Goal: Information Seeking & Learning: Find specific fact

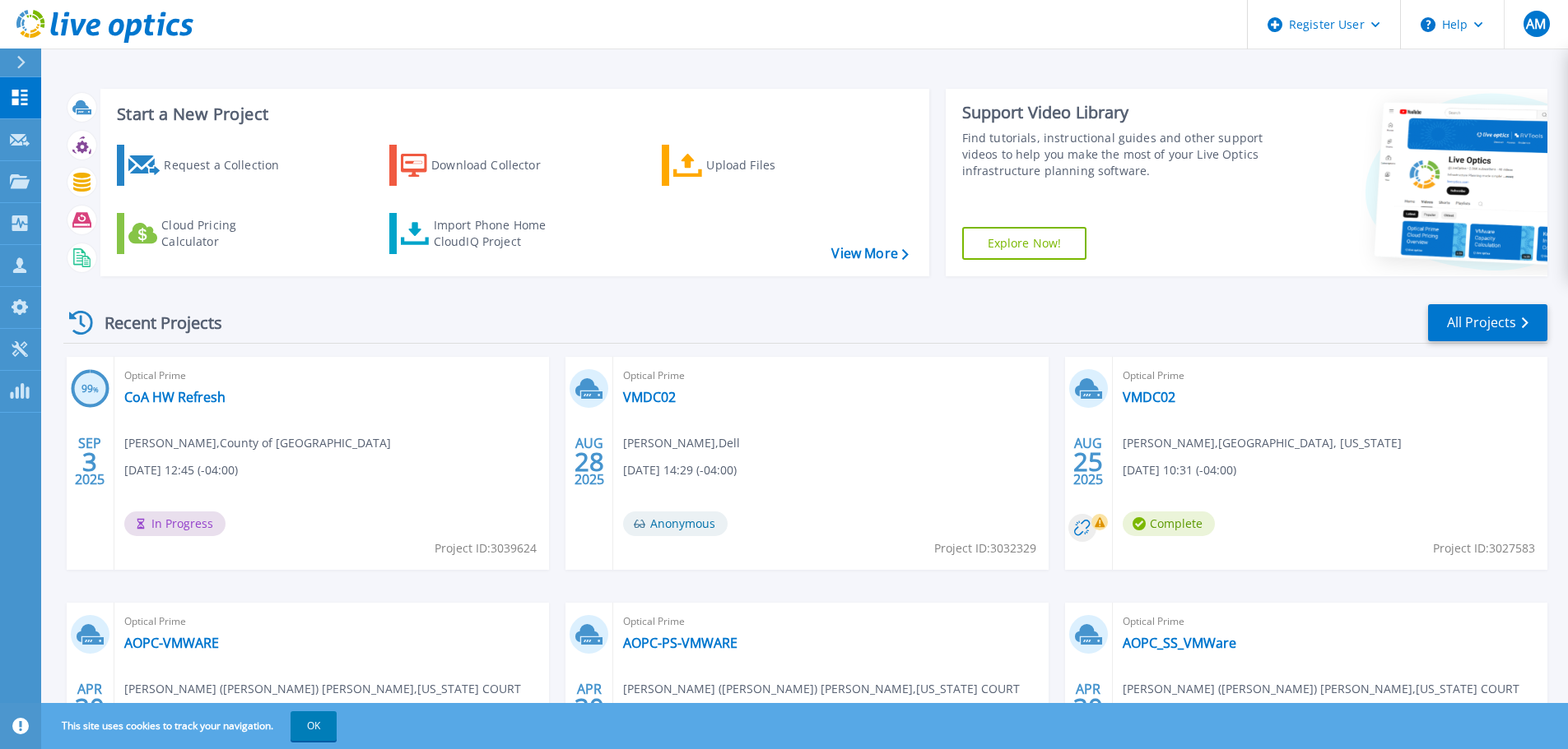
click at [840, 15] on header "Register User Help AM Dell User [PERSON_NAME] [PERSON_NAME][EMAIL_ADDRESS][PERS…" at bounding box center [784, 25] width 1568 height 49
click at [20, 64] on icon at bounding box center [21, 63] width 10 height 13
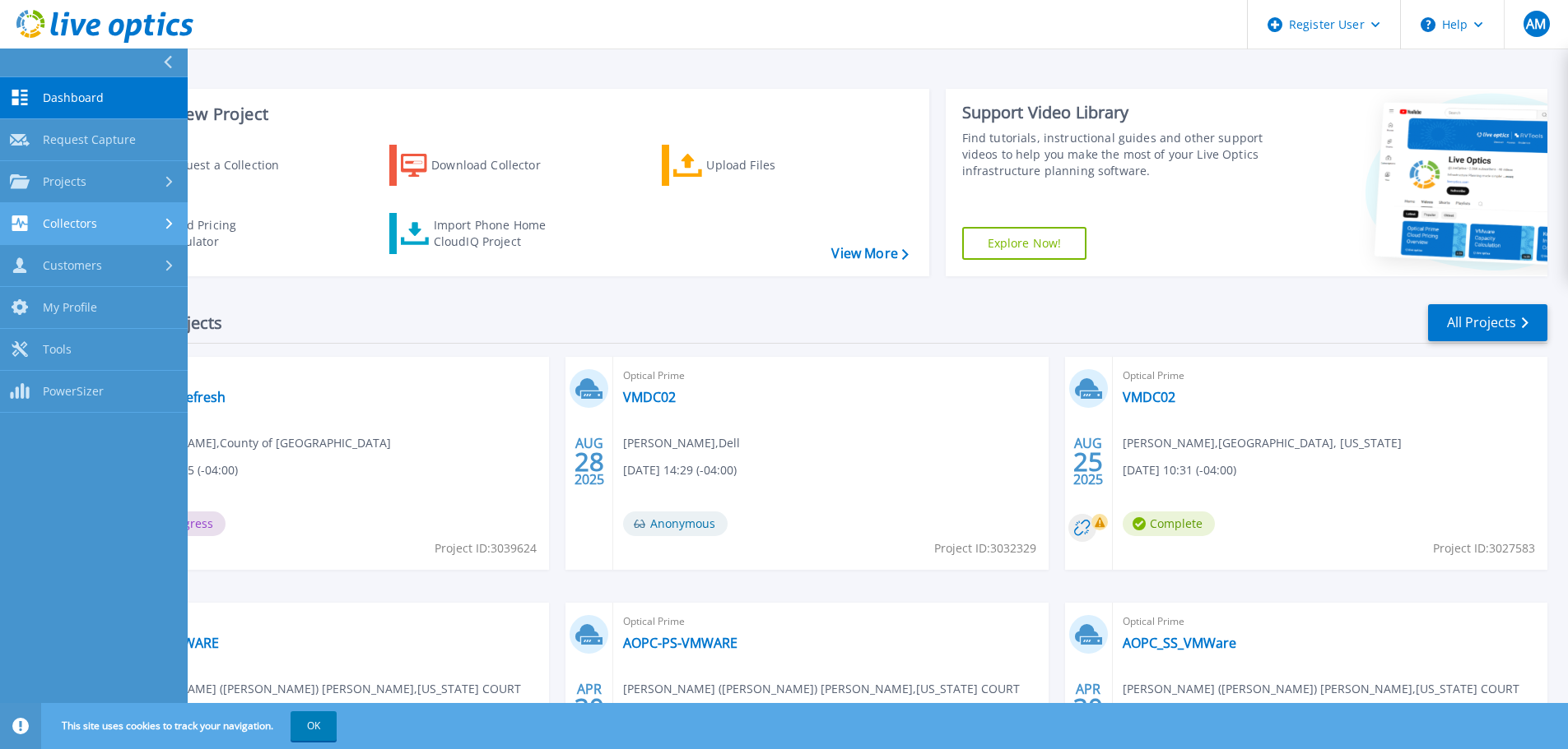
click at [46, 227] on span "Collectors" at bounding box center [69, 224] width 54 height 15
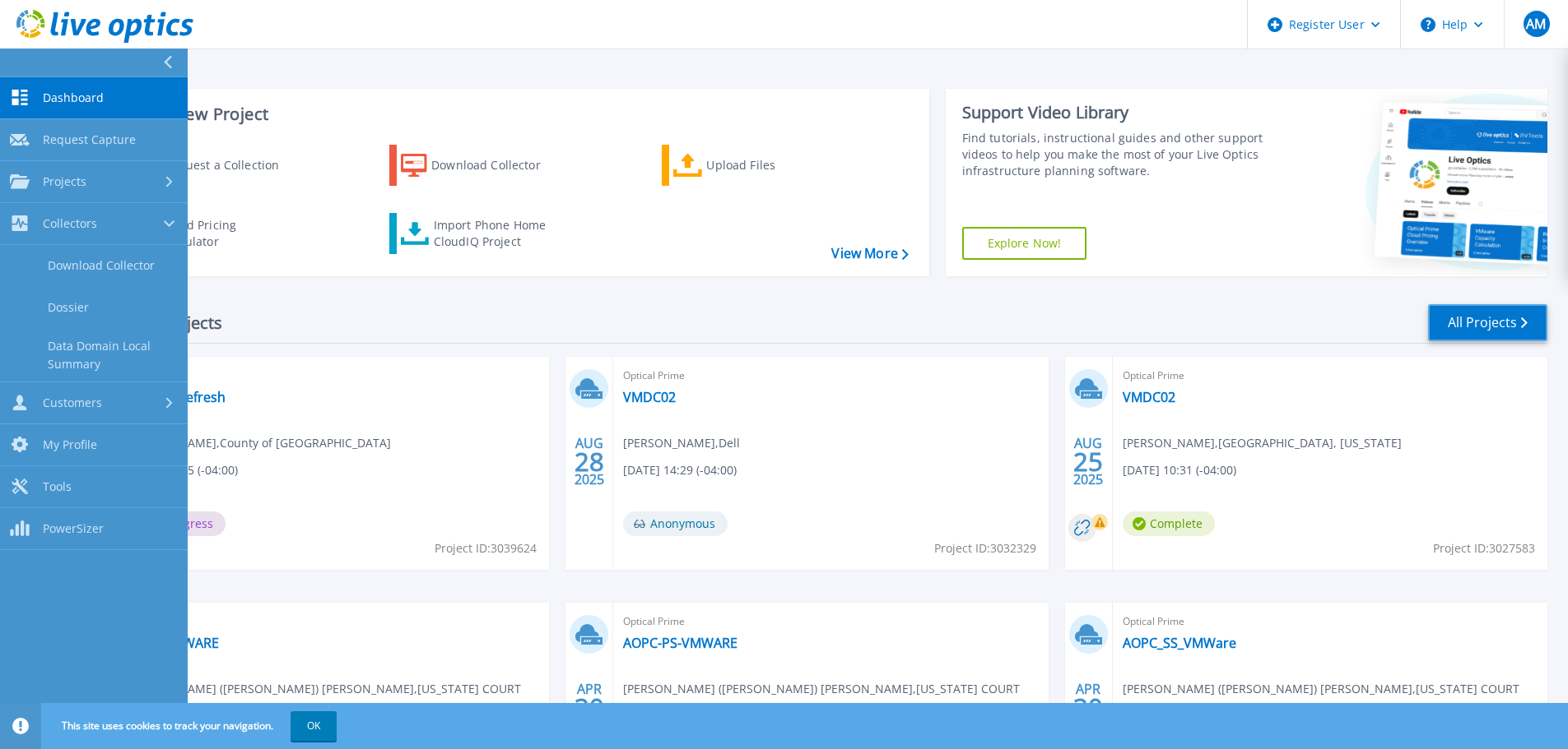
click at [1471, 324] on link "All Projects" at bounding box center [1487, 323] width 119 height 37
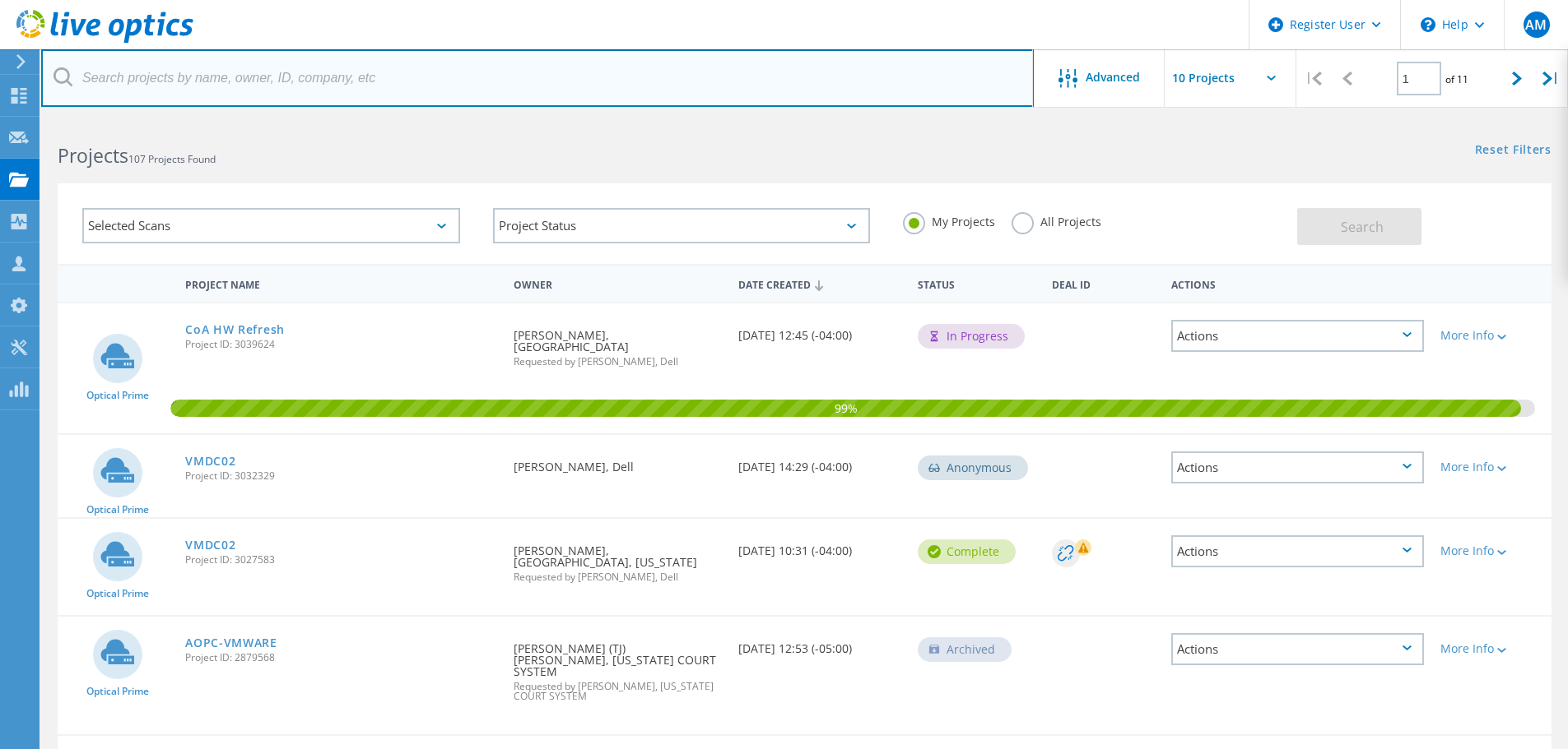
click at [400, 80] on input "text" at bounding box center [537, 78] width 992 height 58
click at [207, 88] on input "text" at bounding box center [537, 78] width 992 height 58
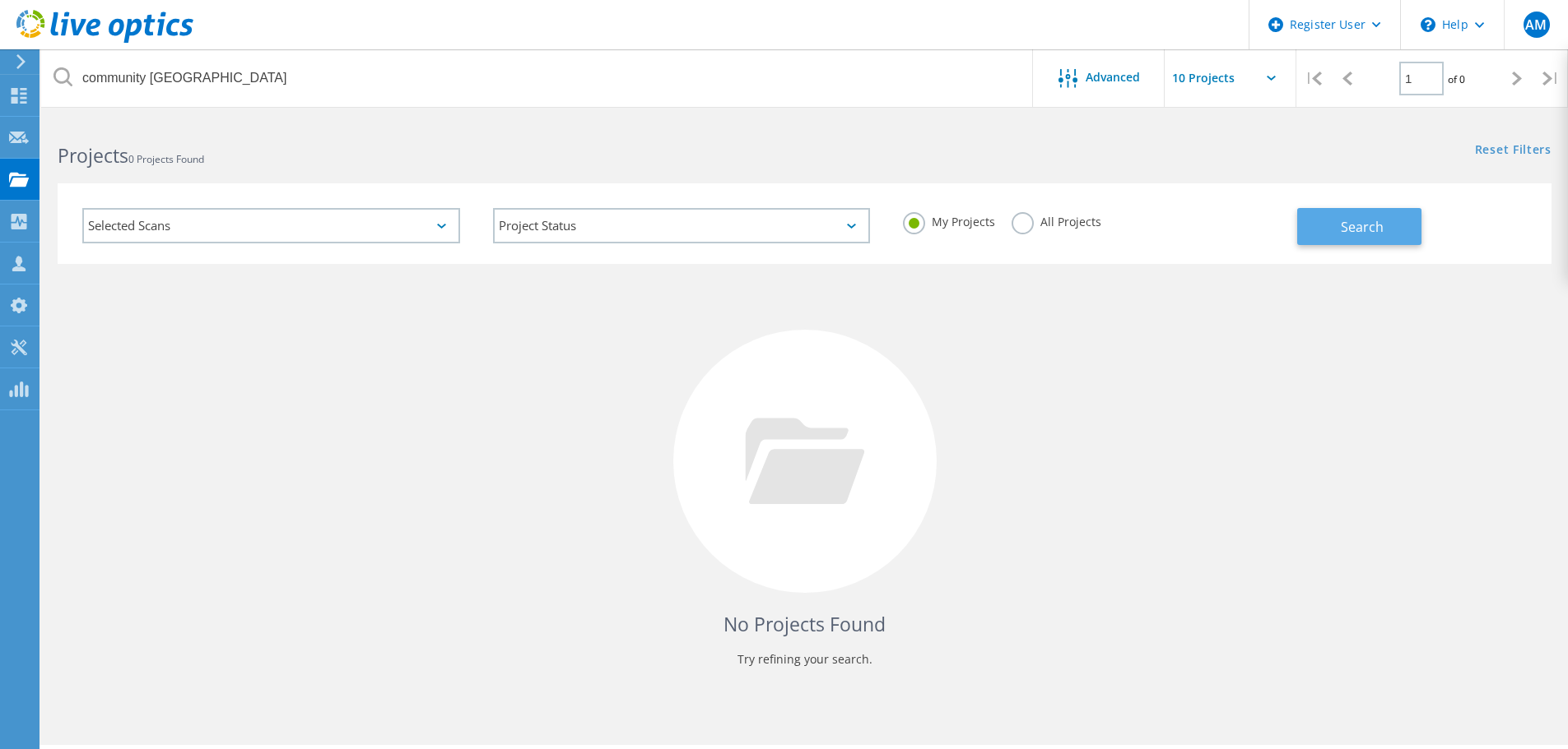
click at [1379, 230] on span "Search" at bounding box center [1361, 227] width 43 height 18
click at [284, 167] on h2 "Projects 0 Projects Found" at bounding box center [423, 156] width 730 height 28
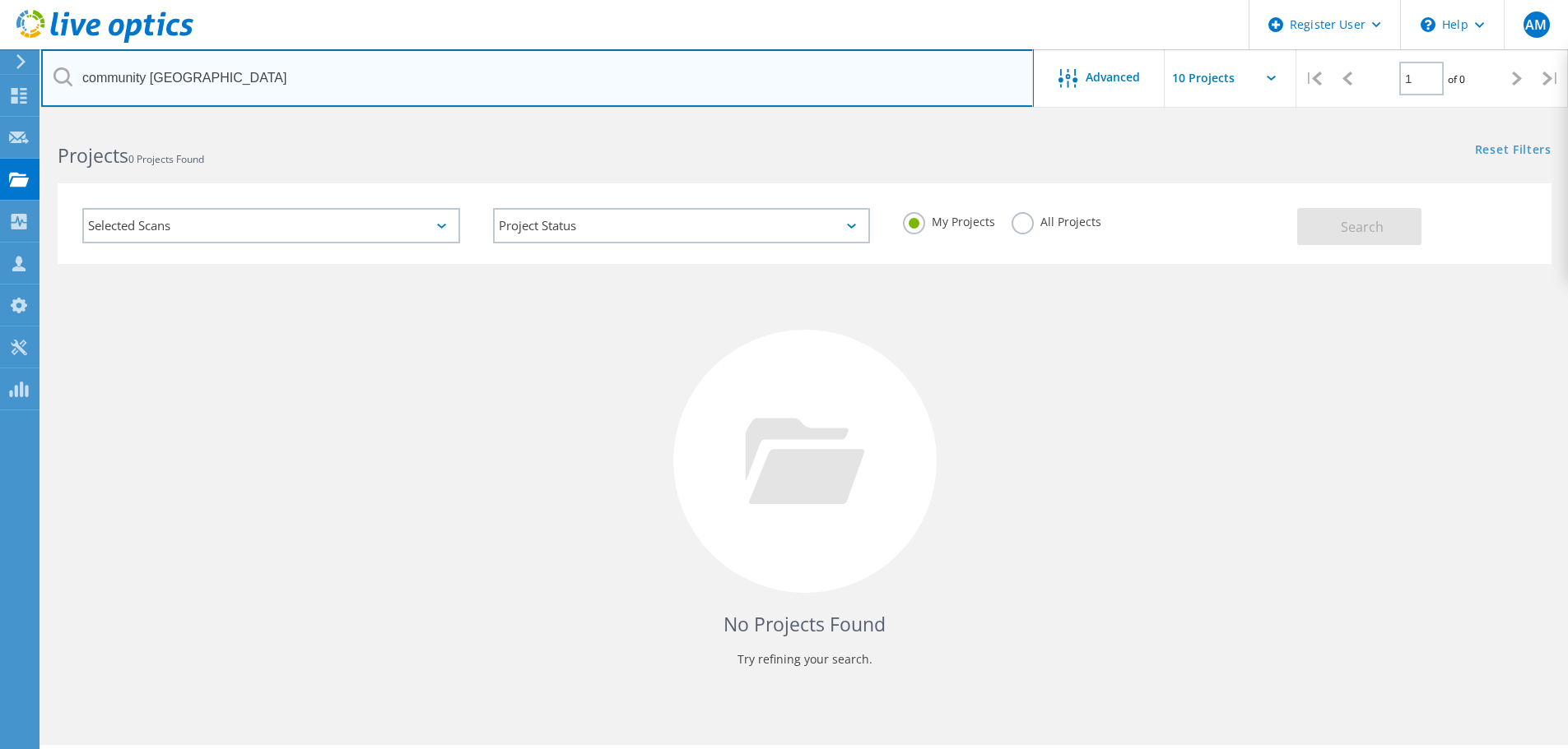
click at [252, 80] on input "community [GEOGRAPHIC_DATA]" at bounding box center [537, 78] width 992 height 58
paste input "[PERSON_NAME] <[EMAIL_ADDRESS][DOMAIN_NAME]>"
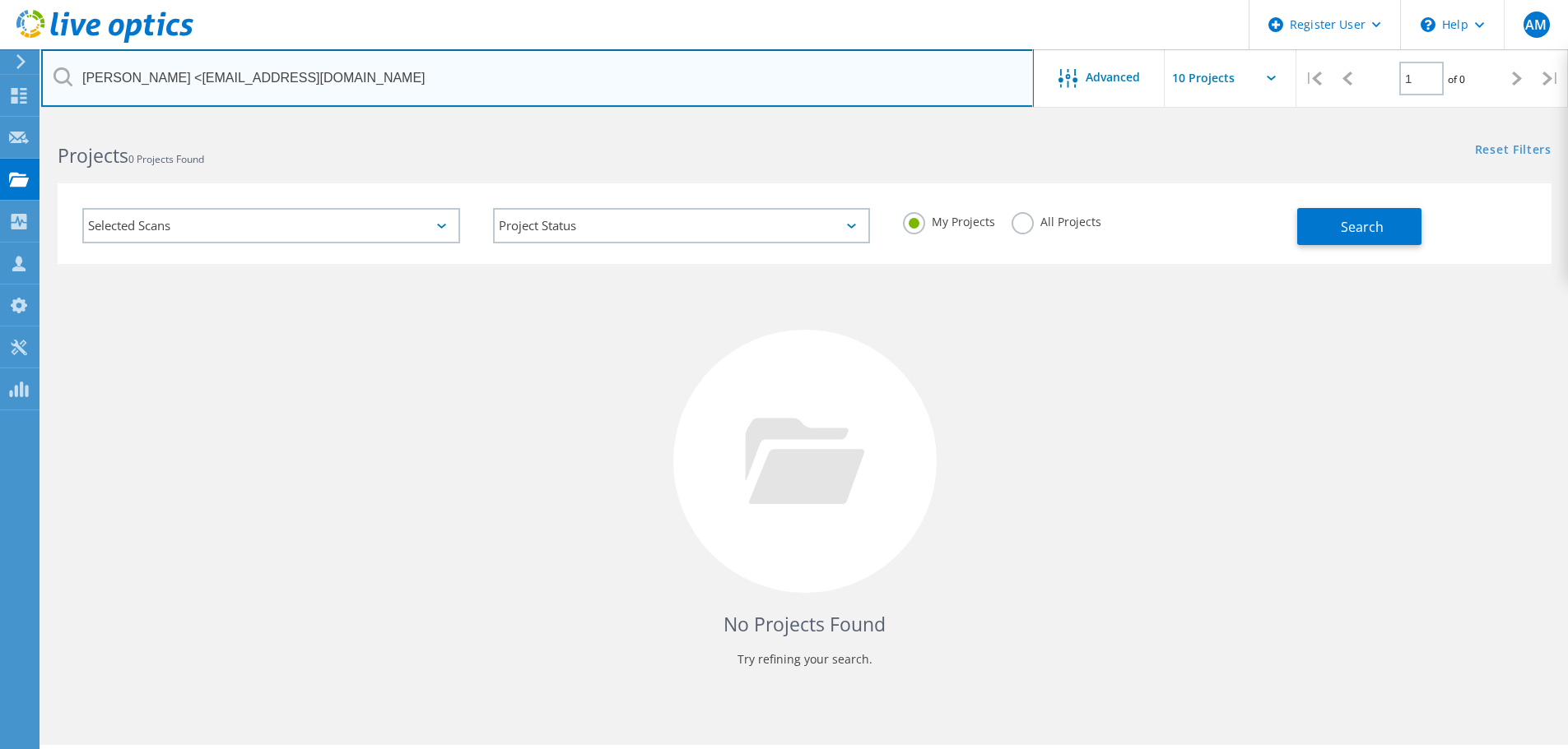
click at [170, 69] on input "[PERSON_NAME] <[EMAIL_ADDRESS][DOMAIN_NAME]" at bounding box center [537, 78] width 992 height 58
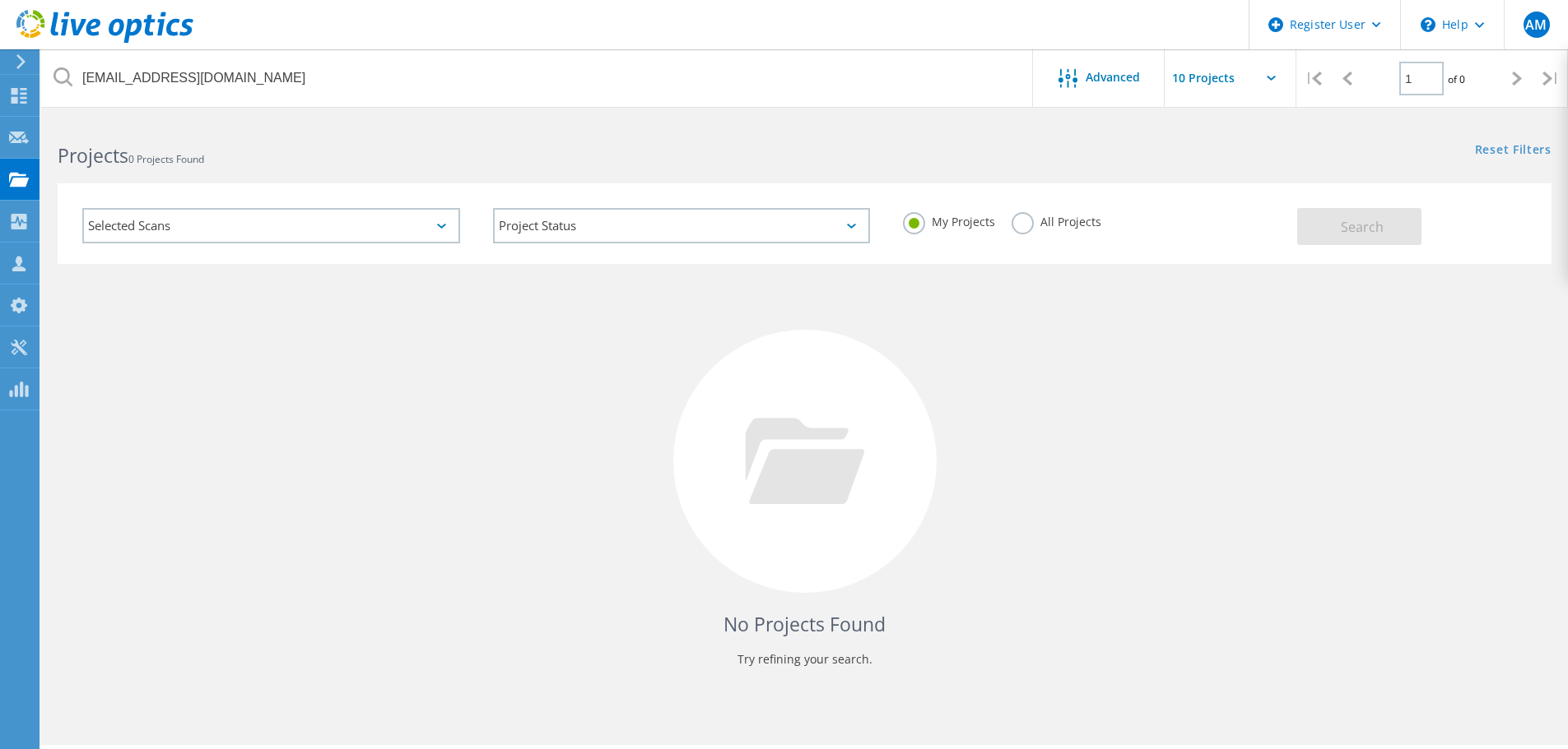
click at [1026, 227] on label "All Projects" at bounding box center [1056, 220] width 89 height 15
click at [0, 0] on input "All Projects" at bounding box center [0, 0] width 0 height 0
click at [1361, 222] on span "Search" at bounding box center [1361, 227] width 43 height 18
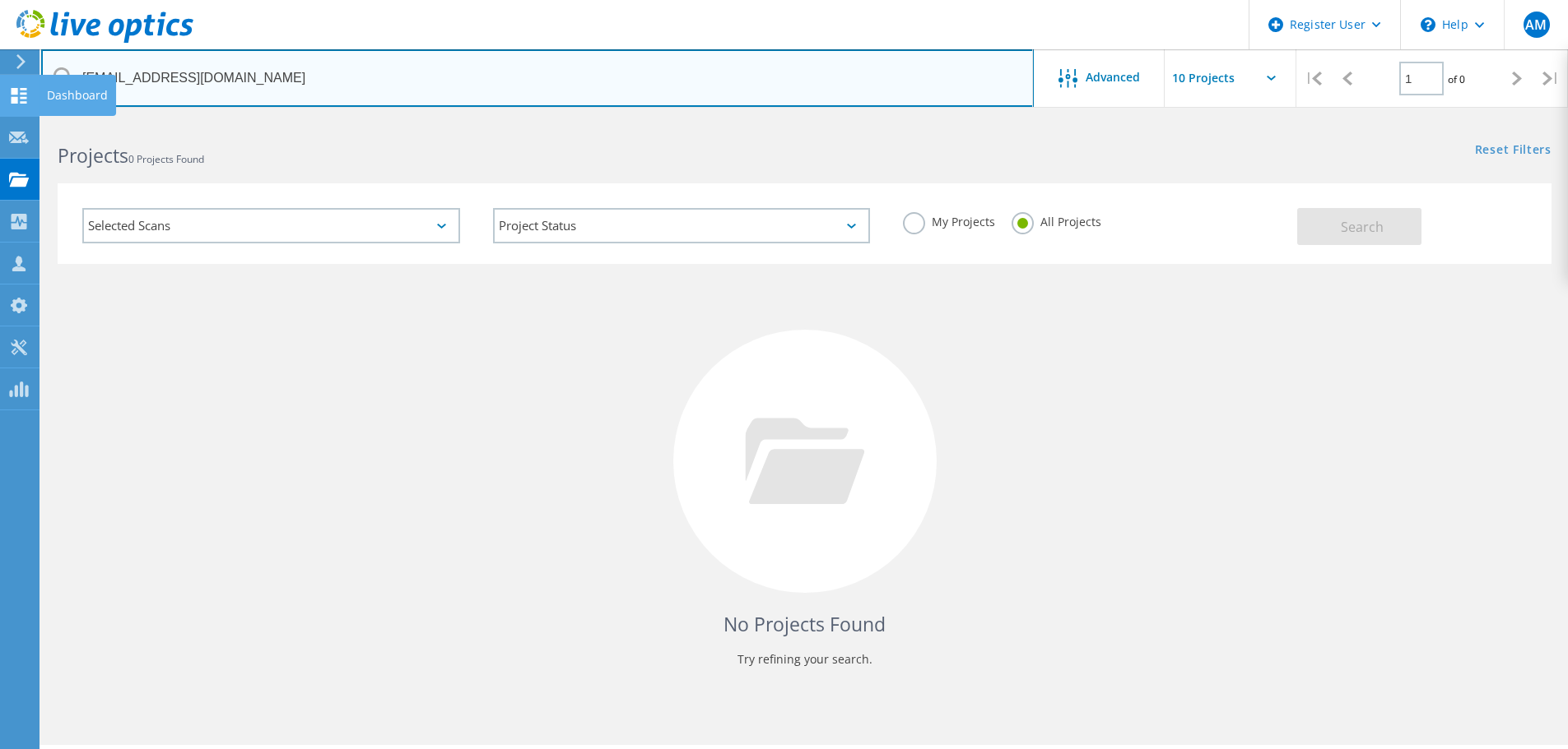
drag, startPoint x: 141, startPoint y: 78, endPoint x: 37, endPoint y: 107, distance: 108.0
click at [37, 119] on div "Register User \n Help Explore Helpful Articles Contact Support AM Dell User [PE…" at bounding box center [784, 457] width 1568 height 676
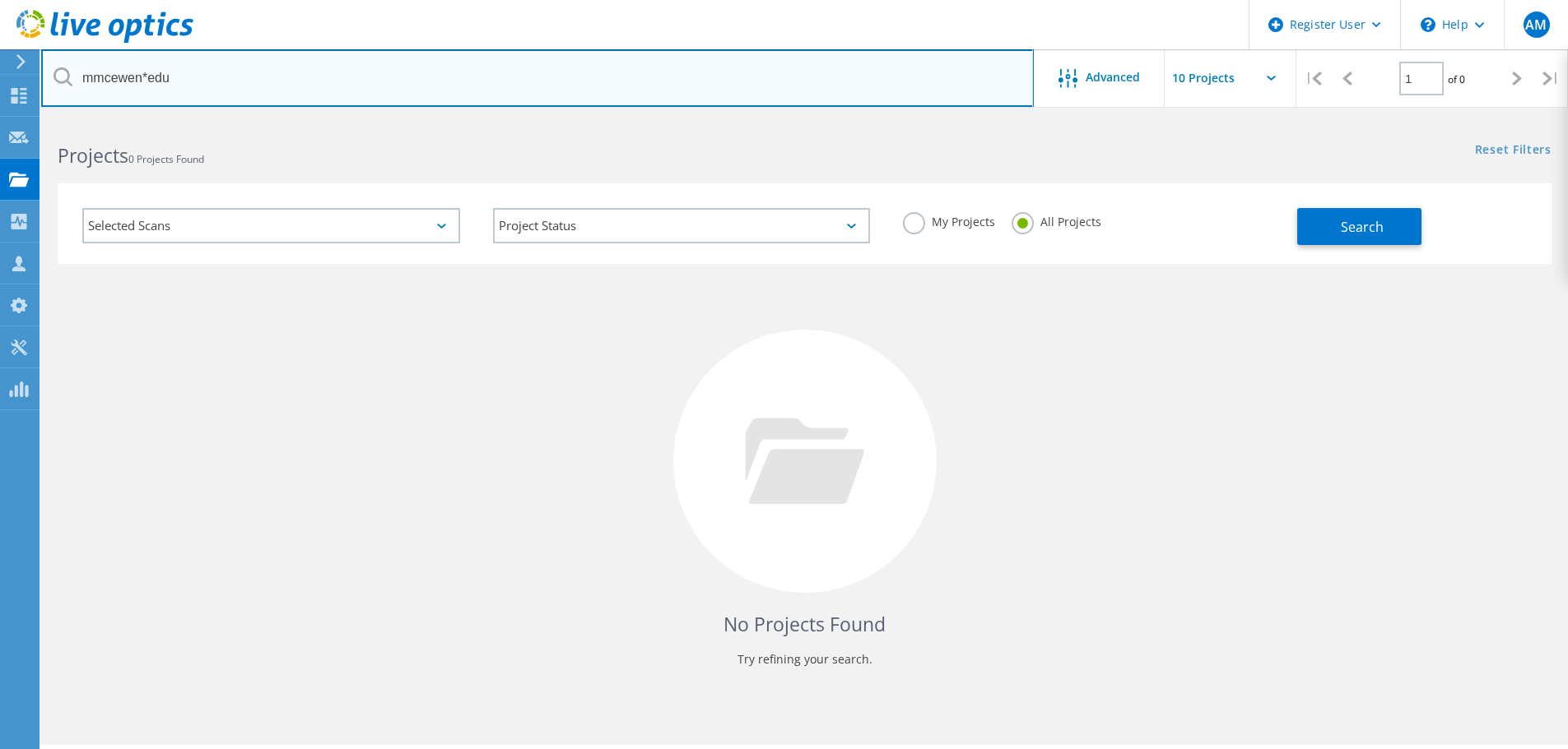
drag, startPoint x: 150, startPoint y: 84, endPoint x: 713, endPoint y: 68, distance: 563.2
click at [713, 68] on input "mmcewen*edu" at bounding box center [537, 78] width 992 height 58
paste input "[PERSON_NAME] <[EMAIL_ADDRESS][DOMAIN_NAME]>"
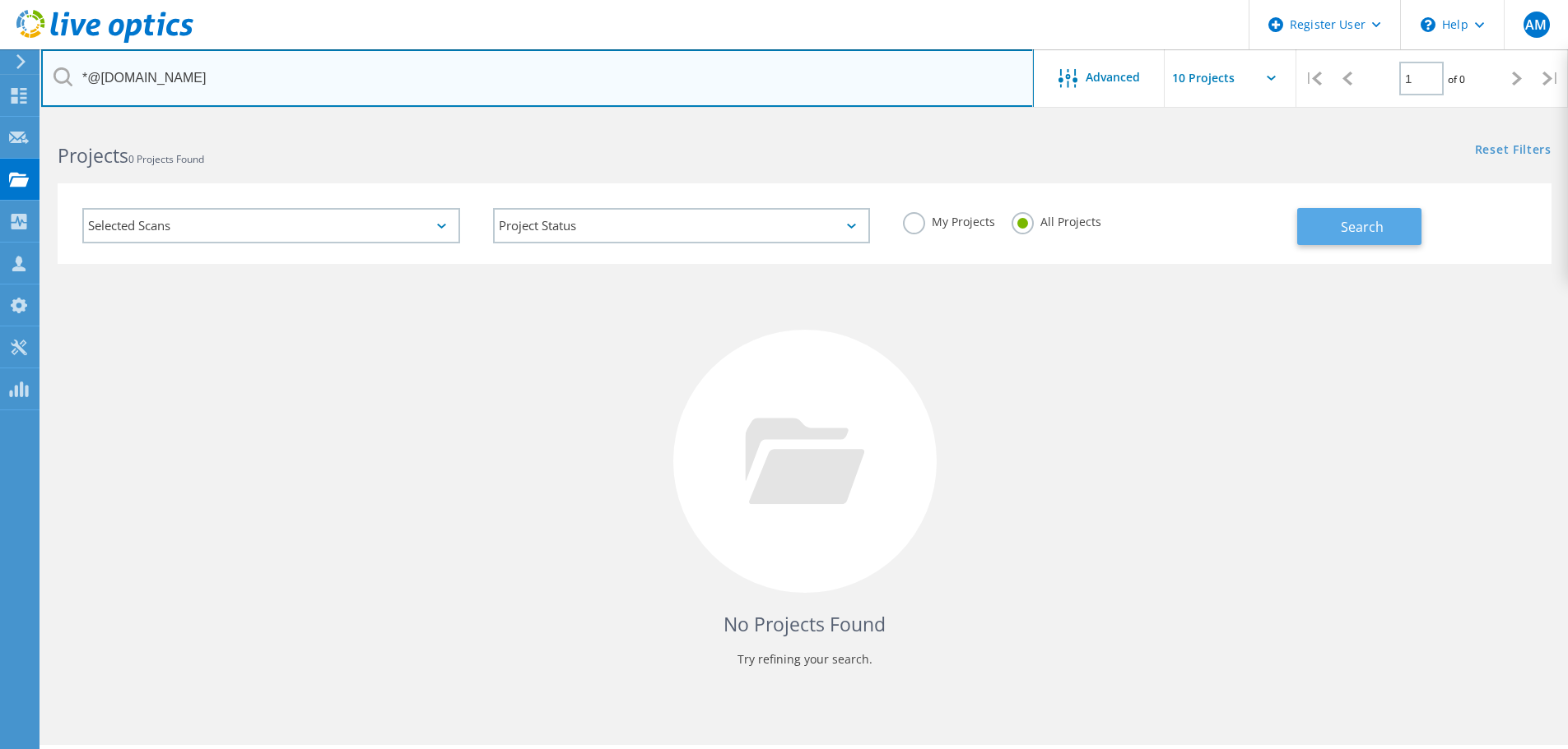
type input "*@[DOMAIN_NAME]"
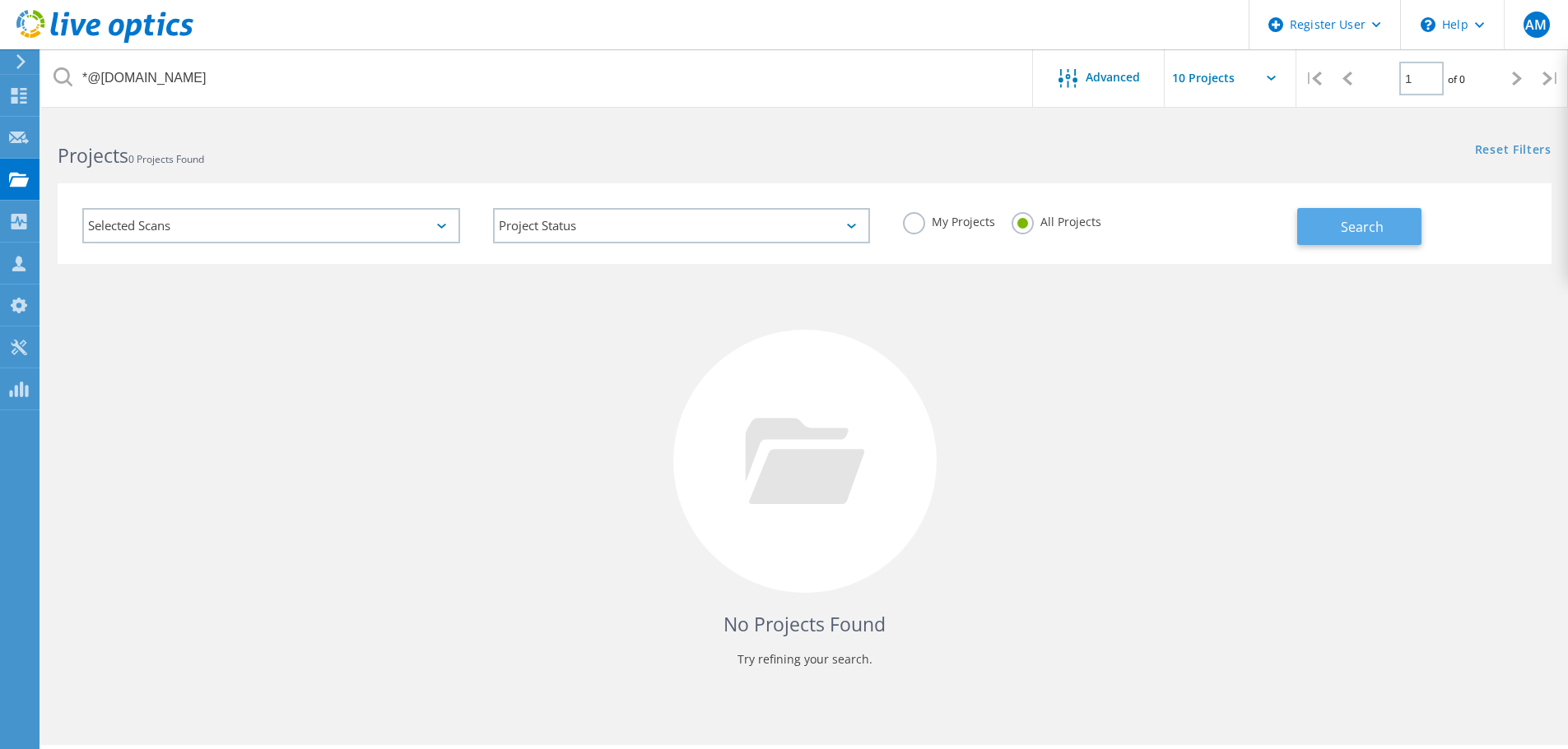
click at [1365, 229] on span "Search" at bounding box center [1361, 227] width 43 height 18
click at [1244, 84] on input "text" at bounding box center [1246, 78] width 165 height 58
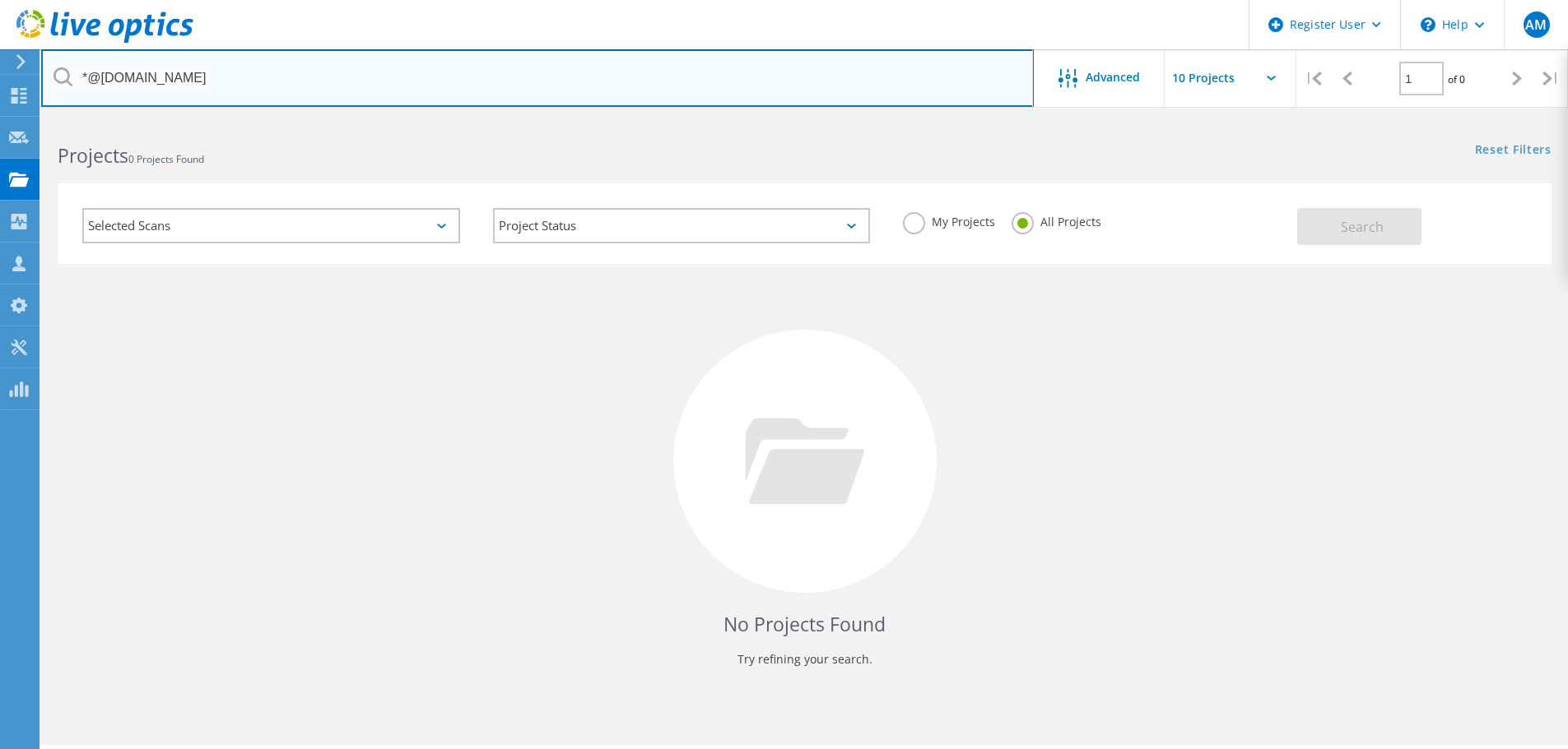
click at [288, 83] on input "*@[DOMAIN_NAME]" at bounding box center [537, 78] width 992 height 58
